Goal: Book appointment/travel/reservation

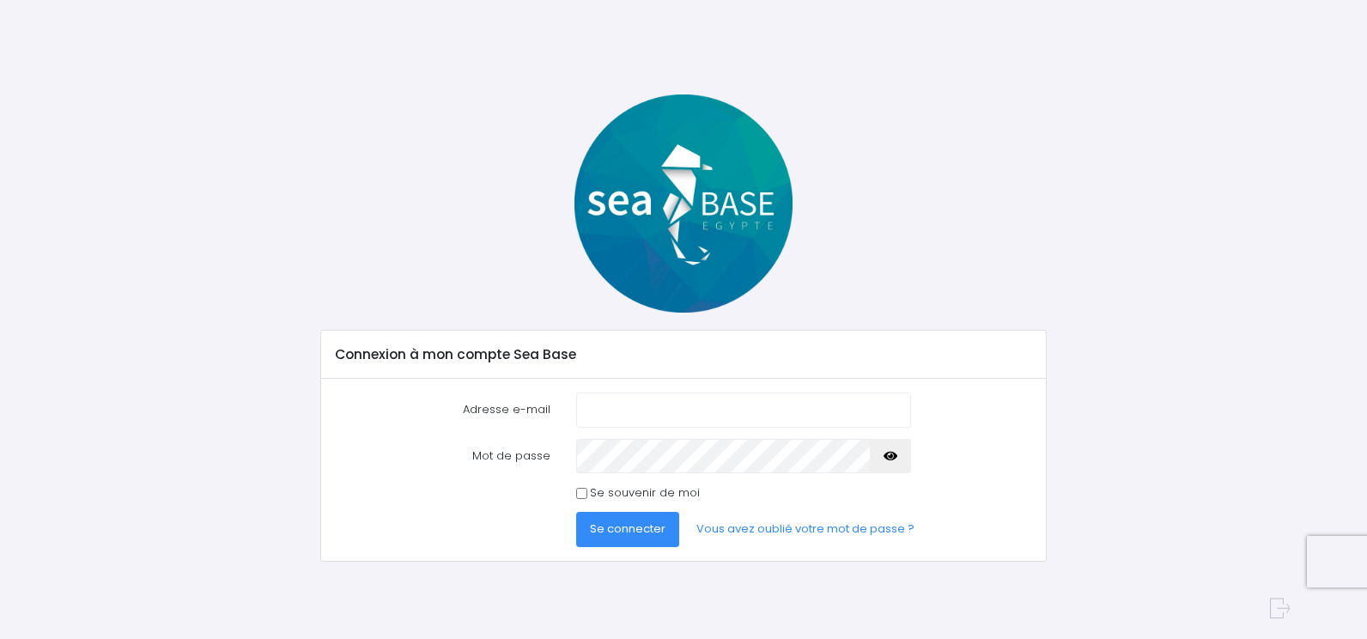
click at [595, 413] on input "Adresse e-mail" at bounding box center [743, 409] width 335 height 34
type input "antonio.vaz-vieira@outlook.fr"
click at [576, 512] on button "Se connecter" at bounding box center [627, 529] width 103 height 34
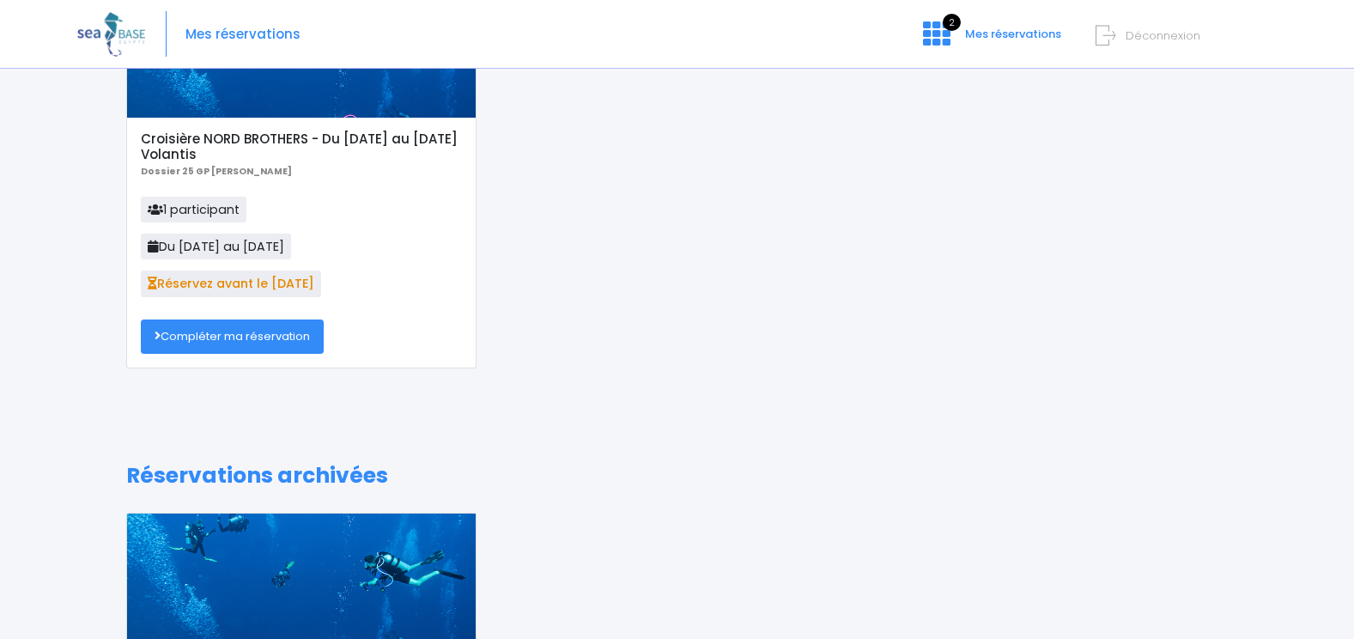
scroll to position [172, 0]
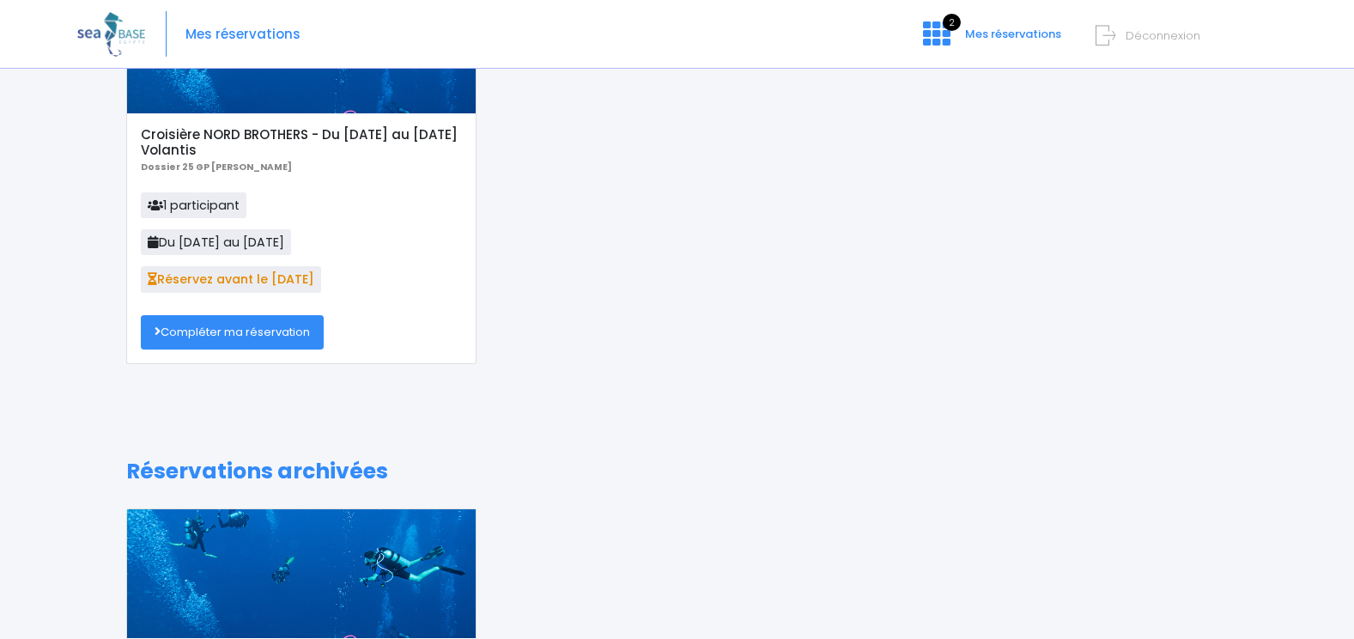
click at [214, 338] on link "Compléter ma réservation" at bounding box center [232, 332] width 183 height 34
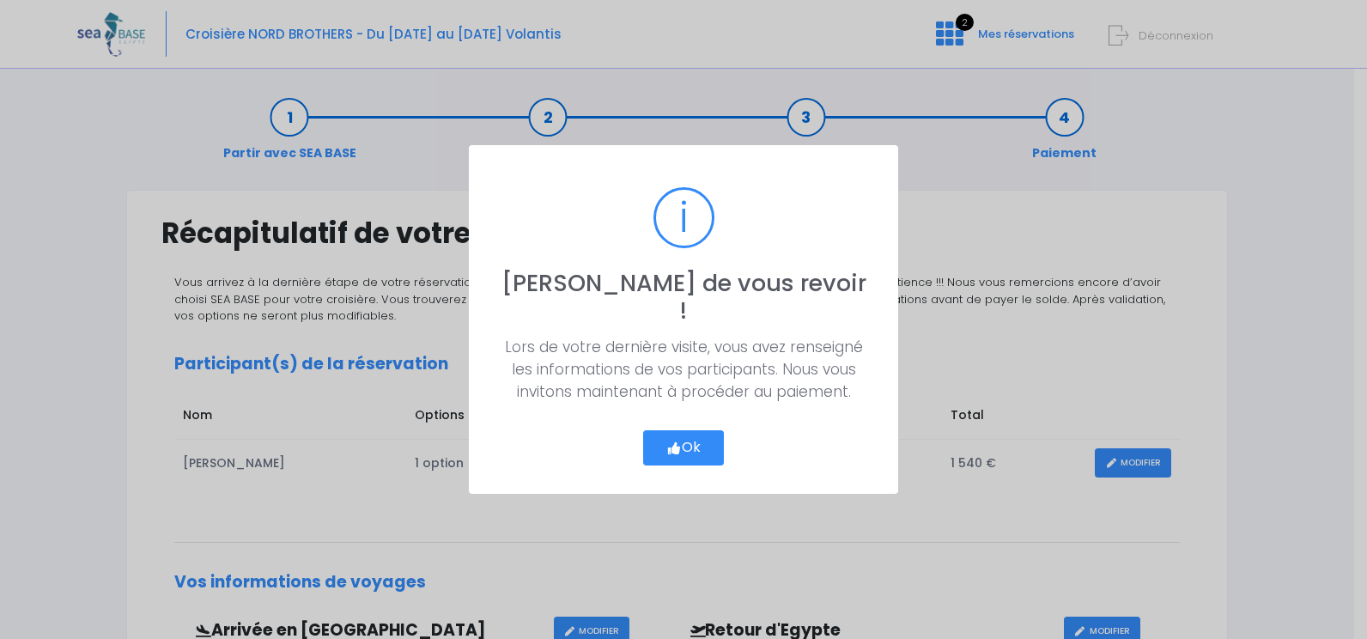
click at [702, 430] on button "Ok" at bounding box center [683, 448] width 81 height 36
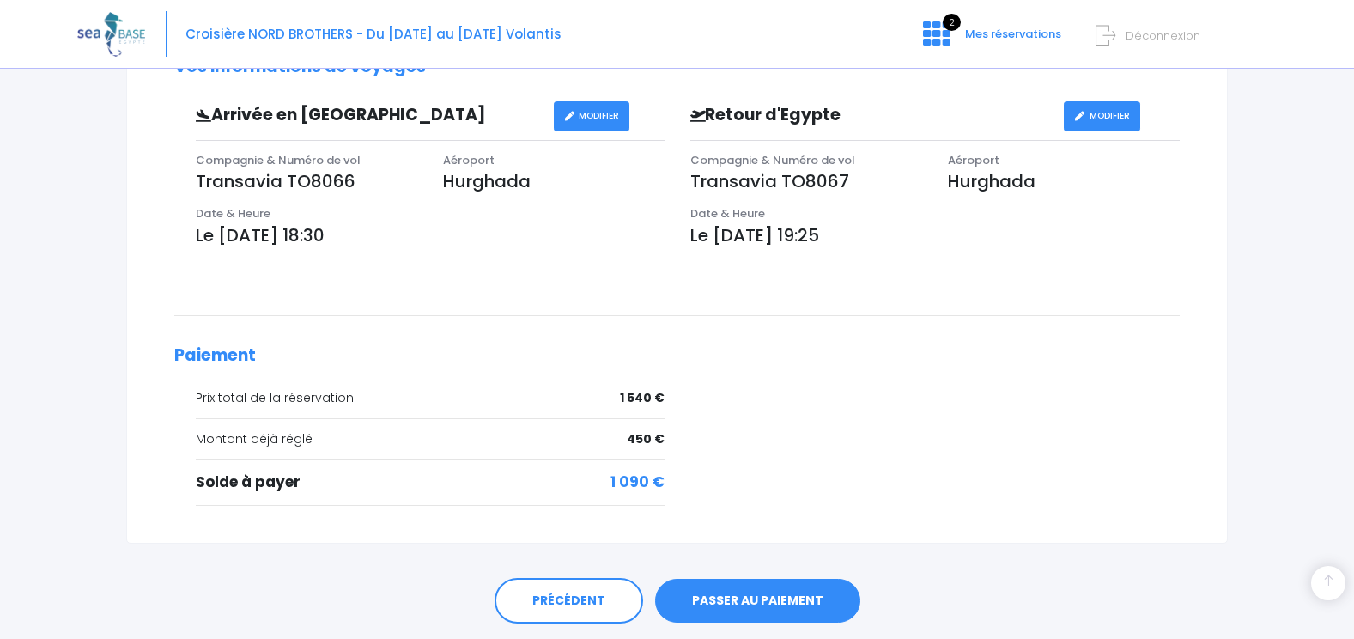
scroll to position [569, 0]
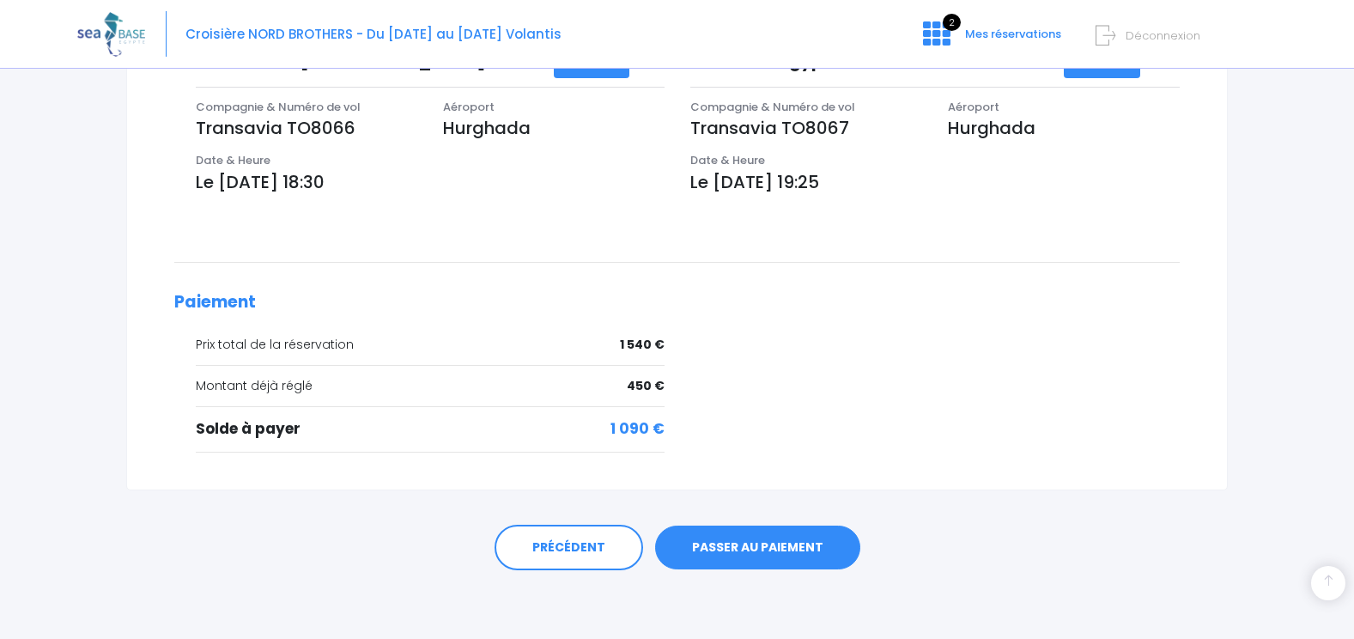
click at [749, 551] on link "PASSER AU PAIEMENT" at bounding box center [757, 548] width 205 height 45
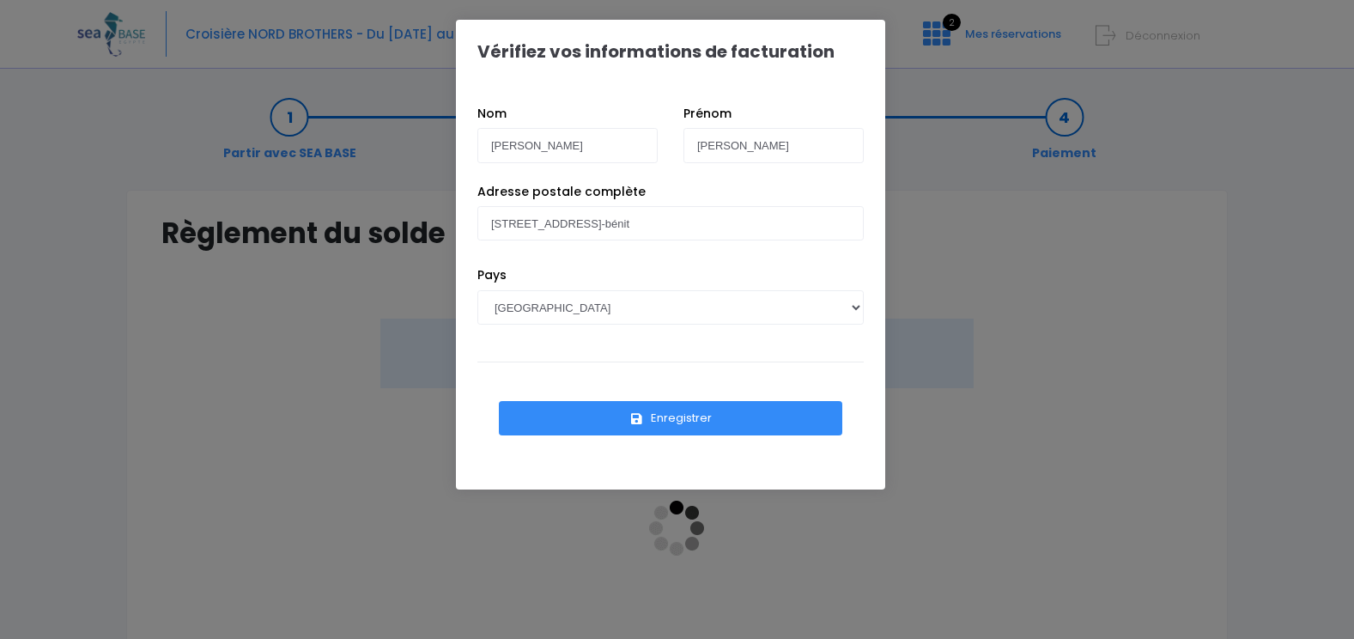
click at [660, 417] on button "Enregistrer" at bounding box center [671, 418] width 344 height 34
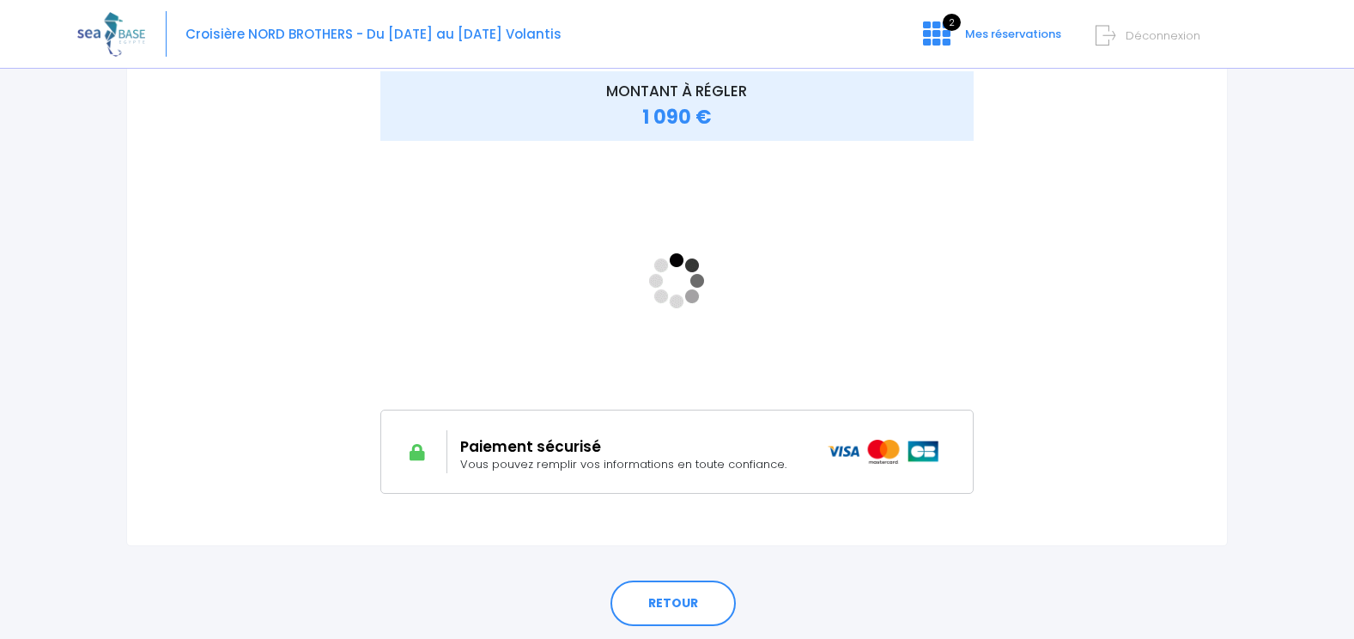
scroll to position [217, 0]
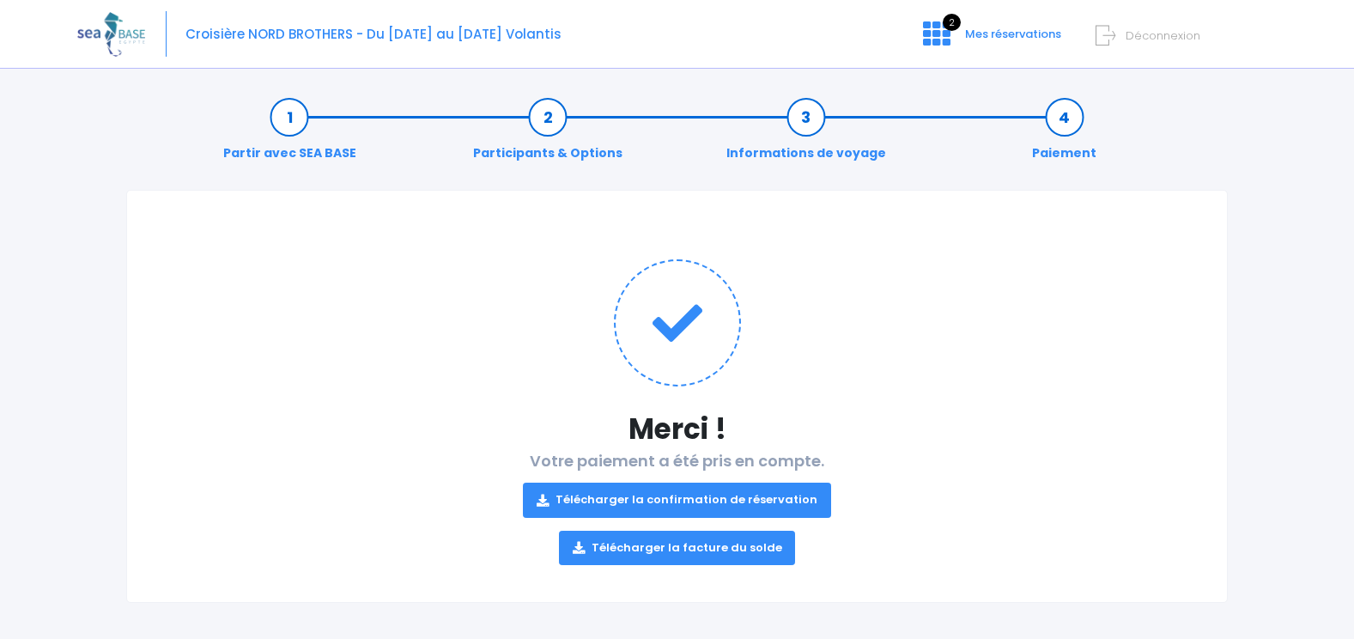
click at [655, 498] on link "Télécharger la confirmation de réservation" at bounding box center [677, 500] width 308 height 34
click at [724, 539] on link "Télécharger la facture du solde" at bounding box center [677, 548] width 237 height 34
click at [1000, 70] on div "Notre plateforme de réservation n'est pas compatible avec votre appareil. Veuil…" at bounding box center [677, 323] width 1354 height 646
click at [1008, 33] on span "Mes réservations" at bounding box center [1013, 34] width 96 height 16
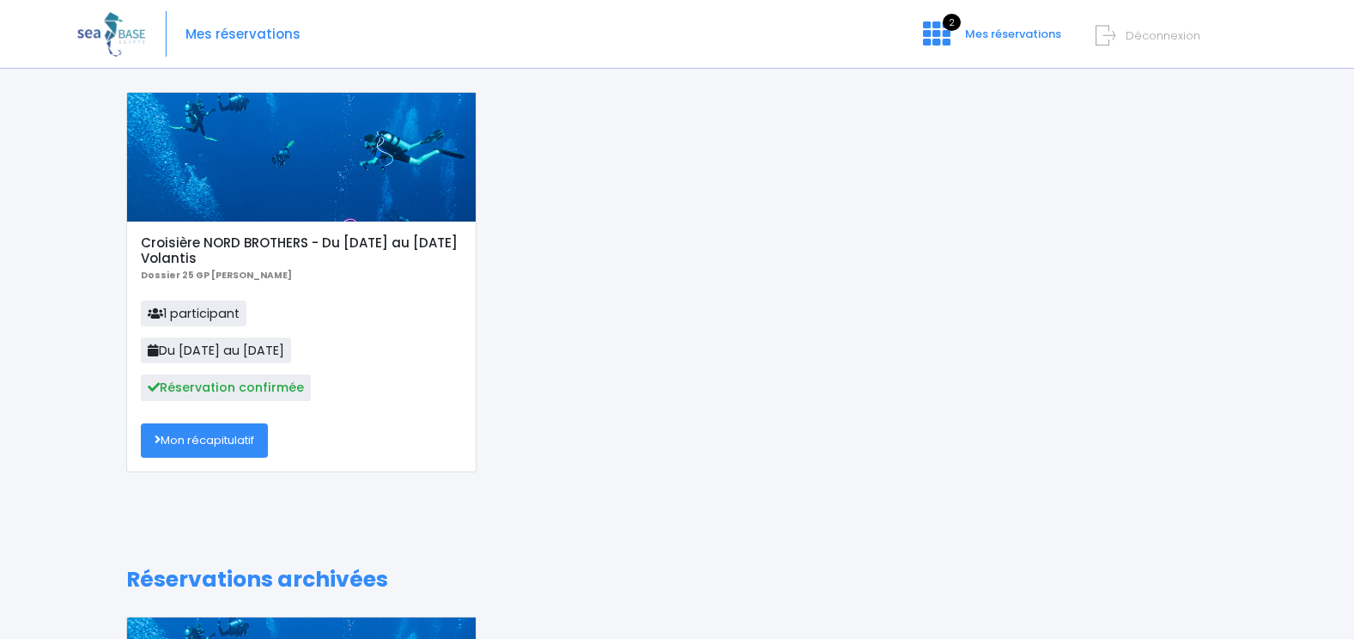
scroll to position [43, 0]
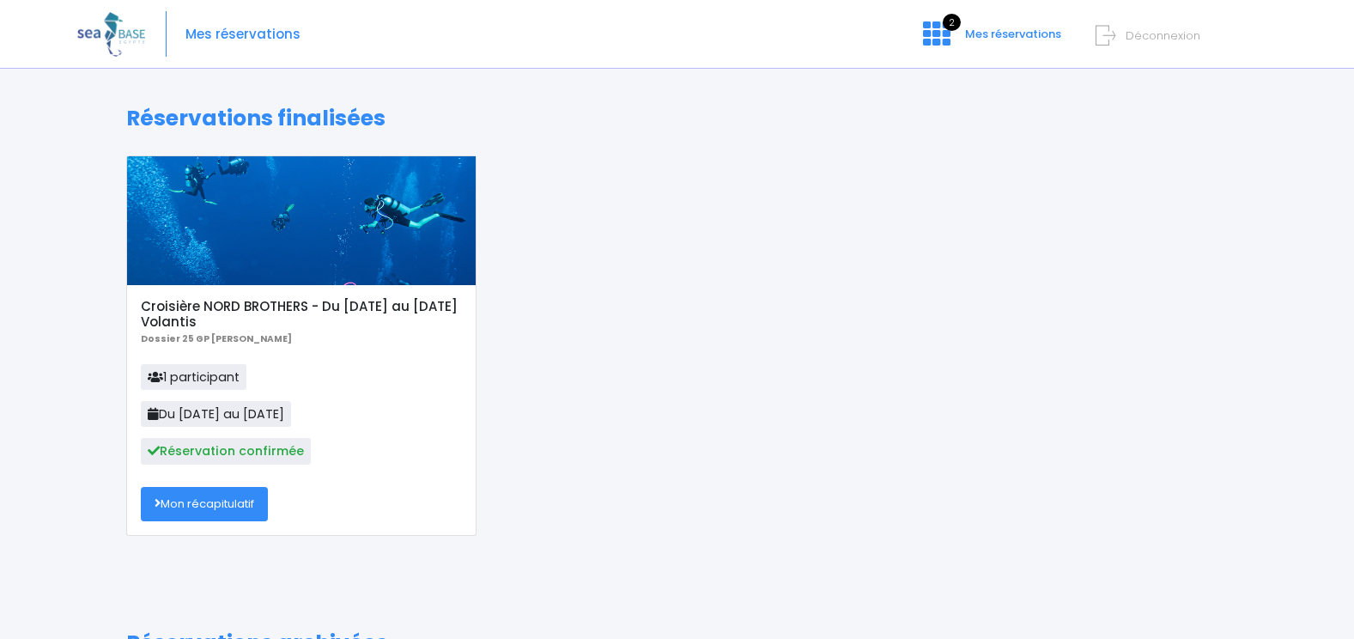
click at [215, 502] on link "Mon récapitulatif" at bounding box center [204, 504] width 127 height 34
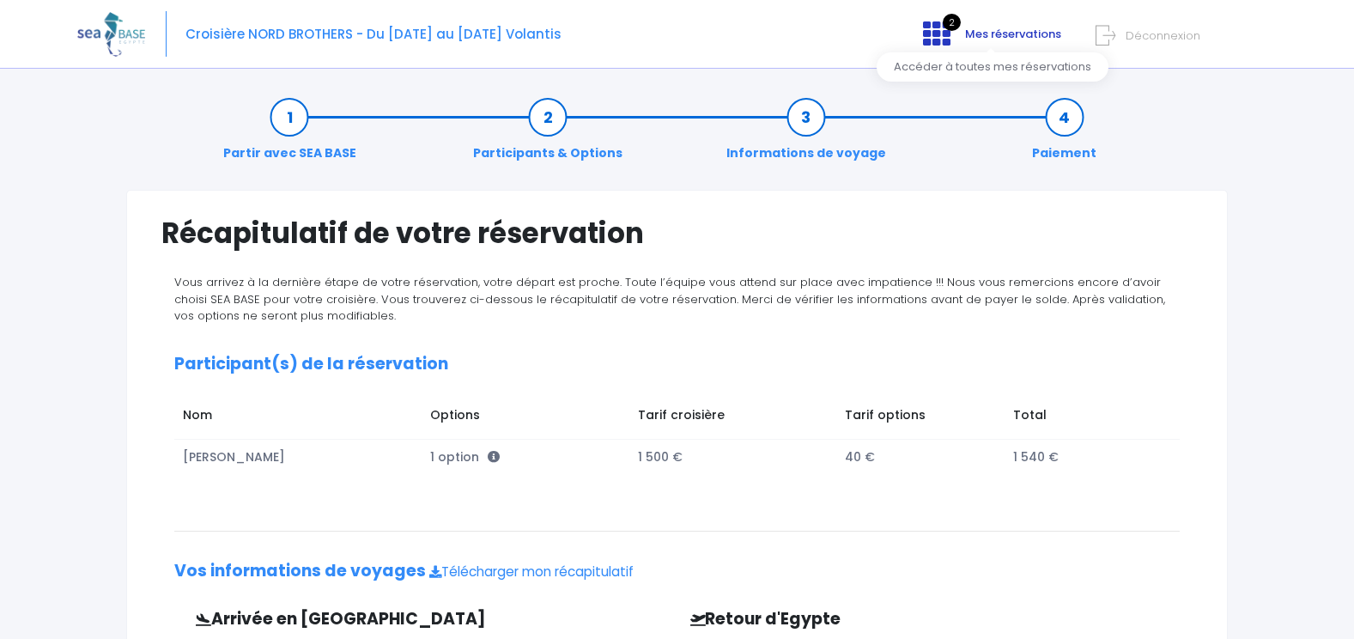
click at [965, 32] on link "2 Mes réservations" at bounding box center [990, 40] width 162 height 16
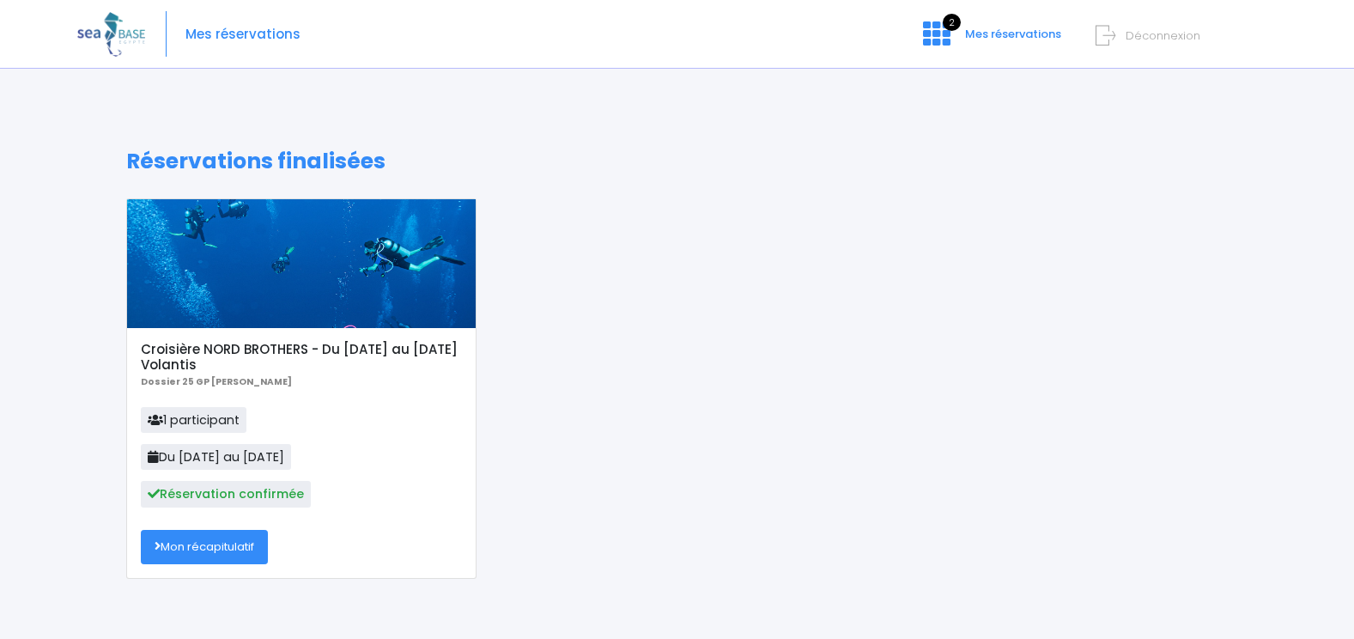
click at [1134, 32] on span "Déconnexion" at bounding box center [1163, 35] width 75 height 16
